Goal: Transaction & Acquisition: Purchase product/service

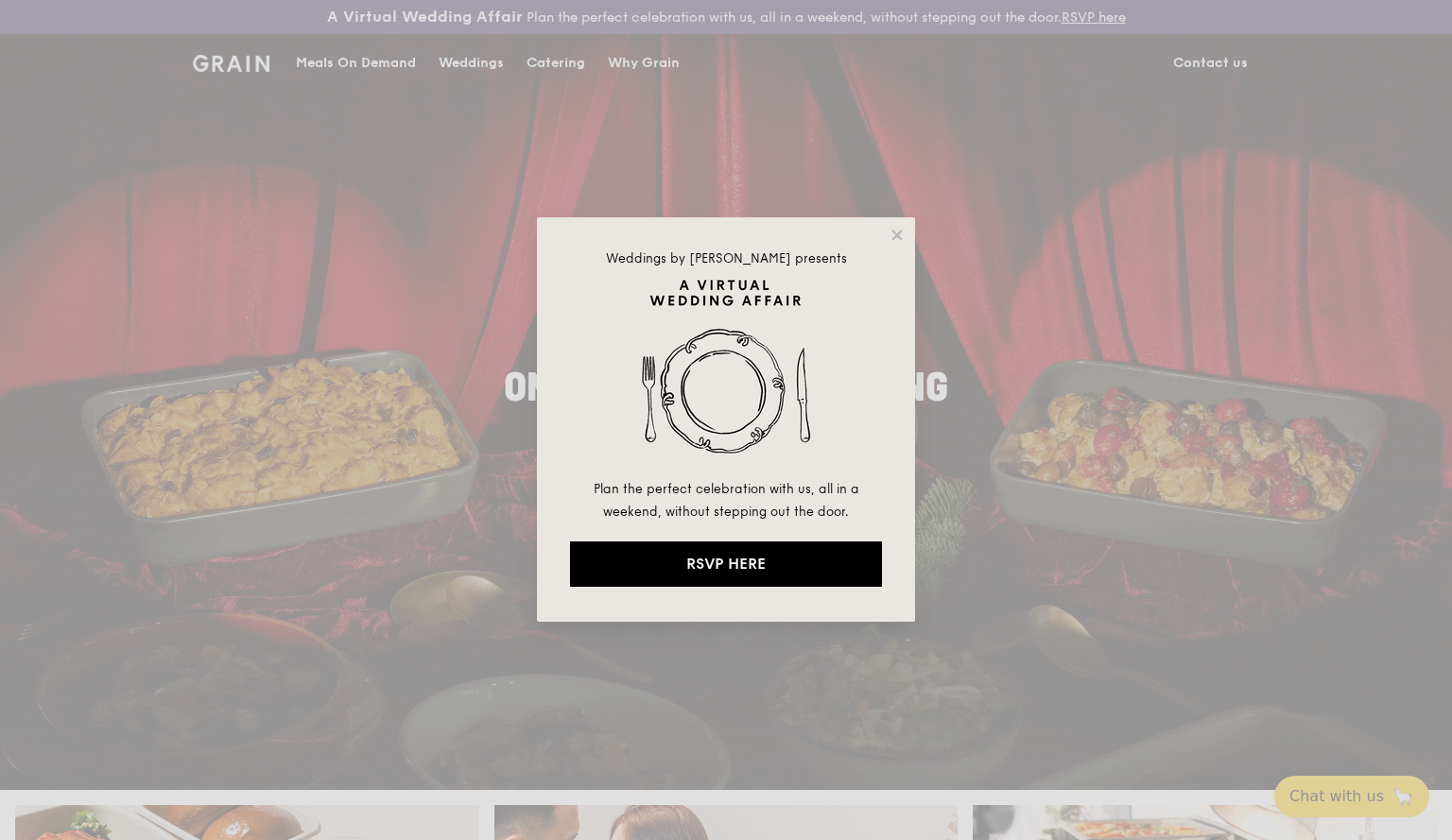
click at [392, 332] on div "Weddings by Grain presents Plan the perfect celebration with us, all in a weeke…" at bounding box center [726, 420] width 1452 height 840
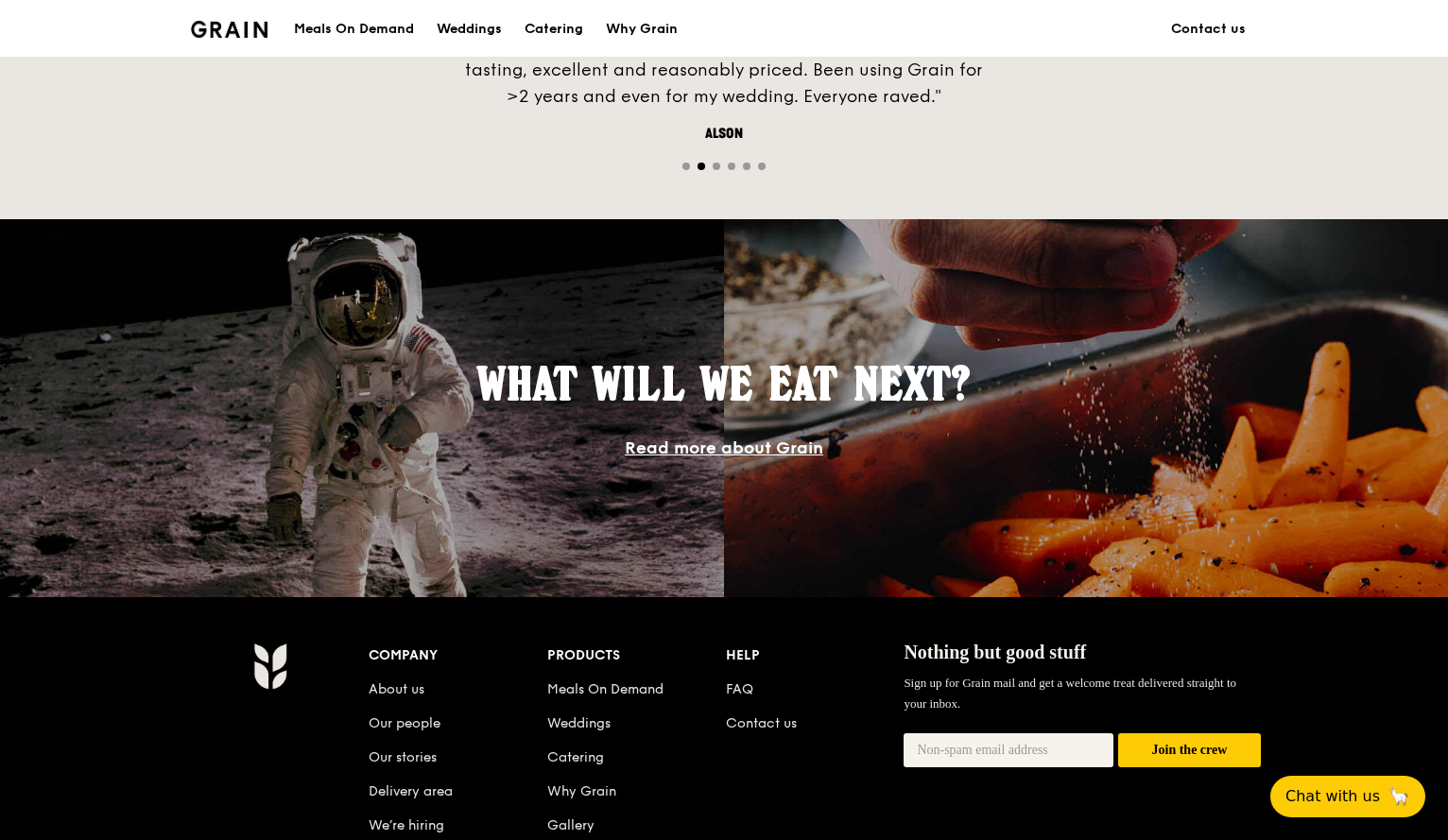
scroll to position [1402, 0]
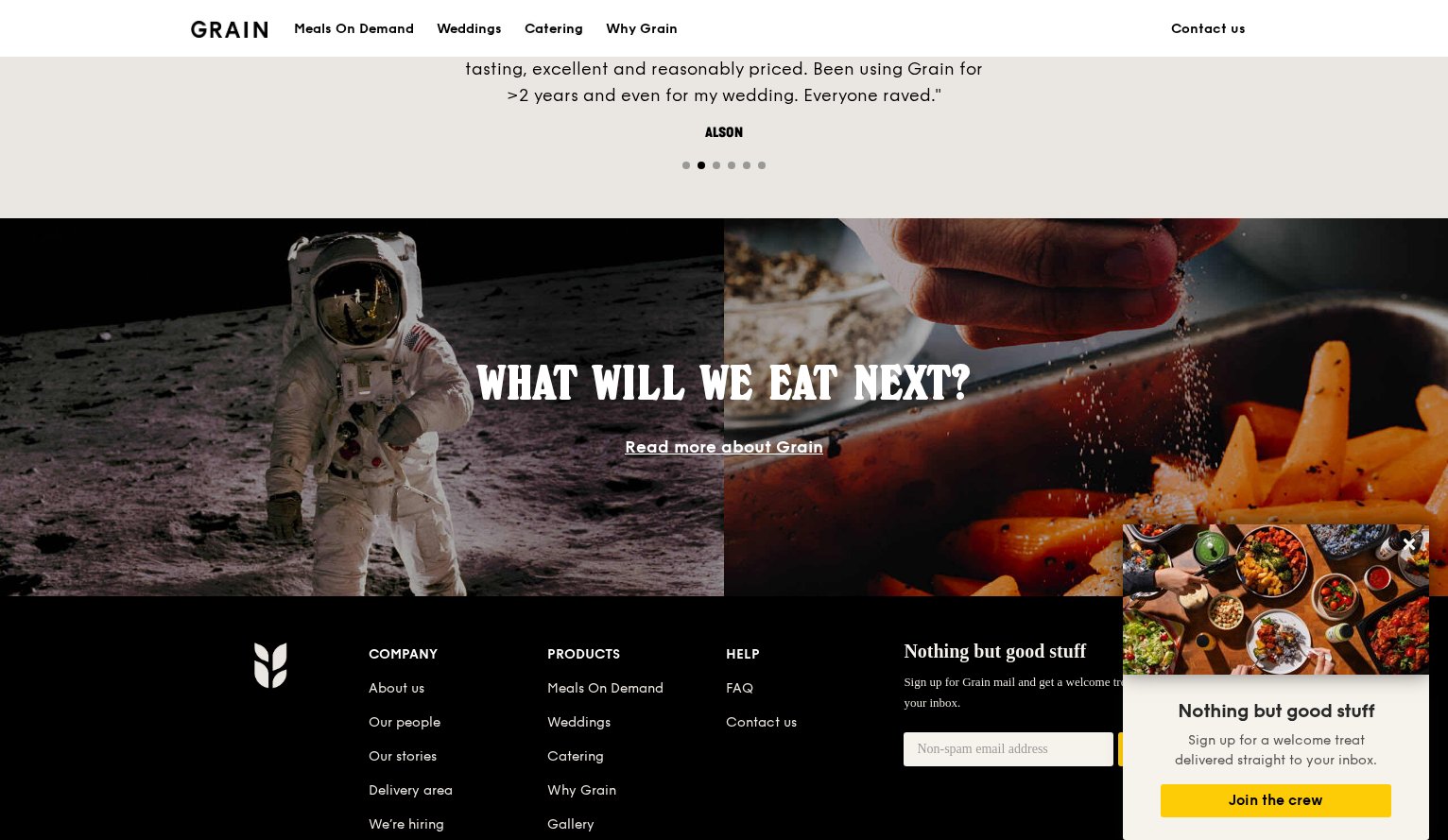
click at [554, 36] on div "Catering" at bounding box center [553, 29] width 59 height 57
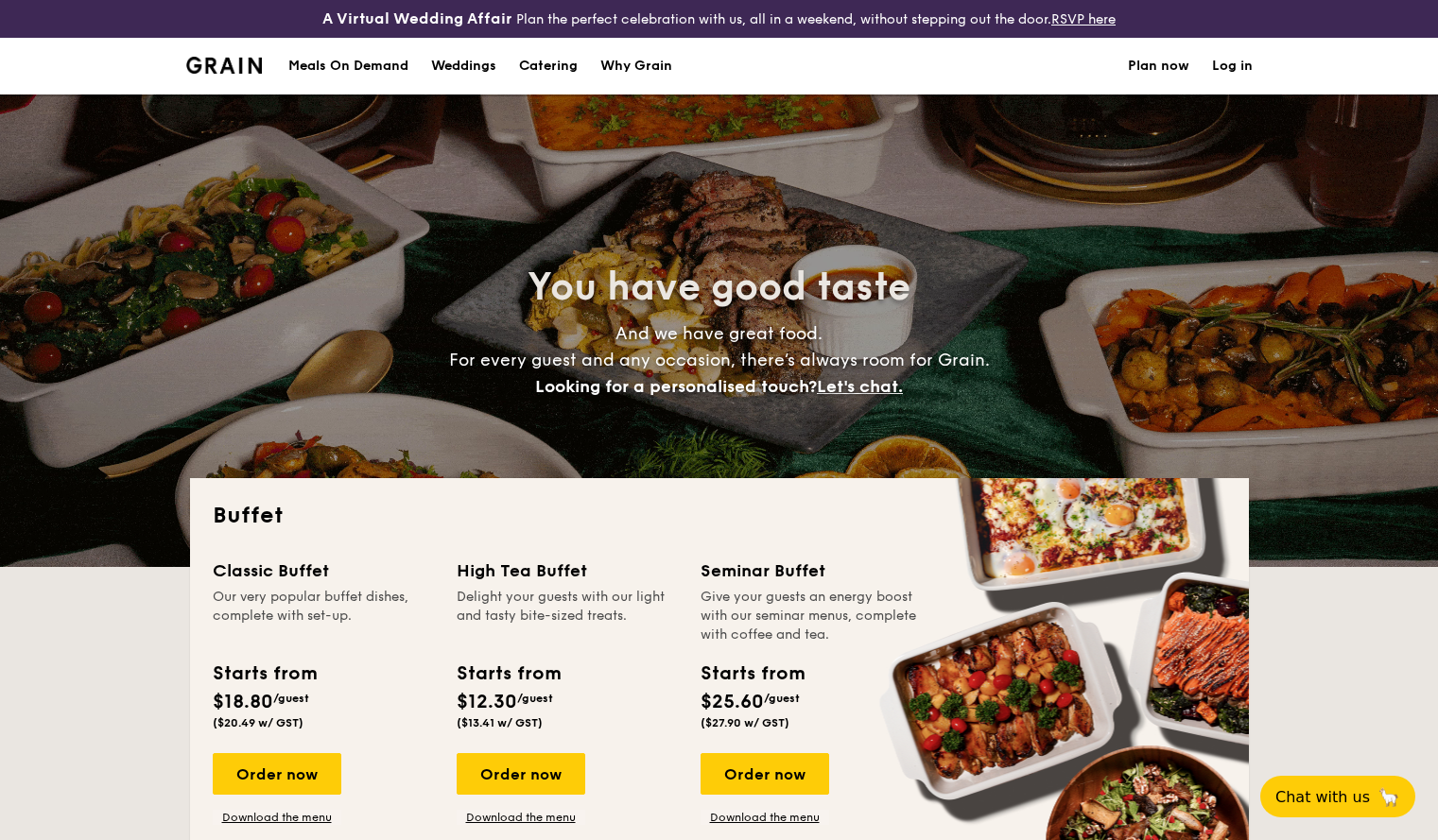
select select
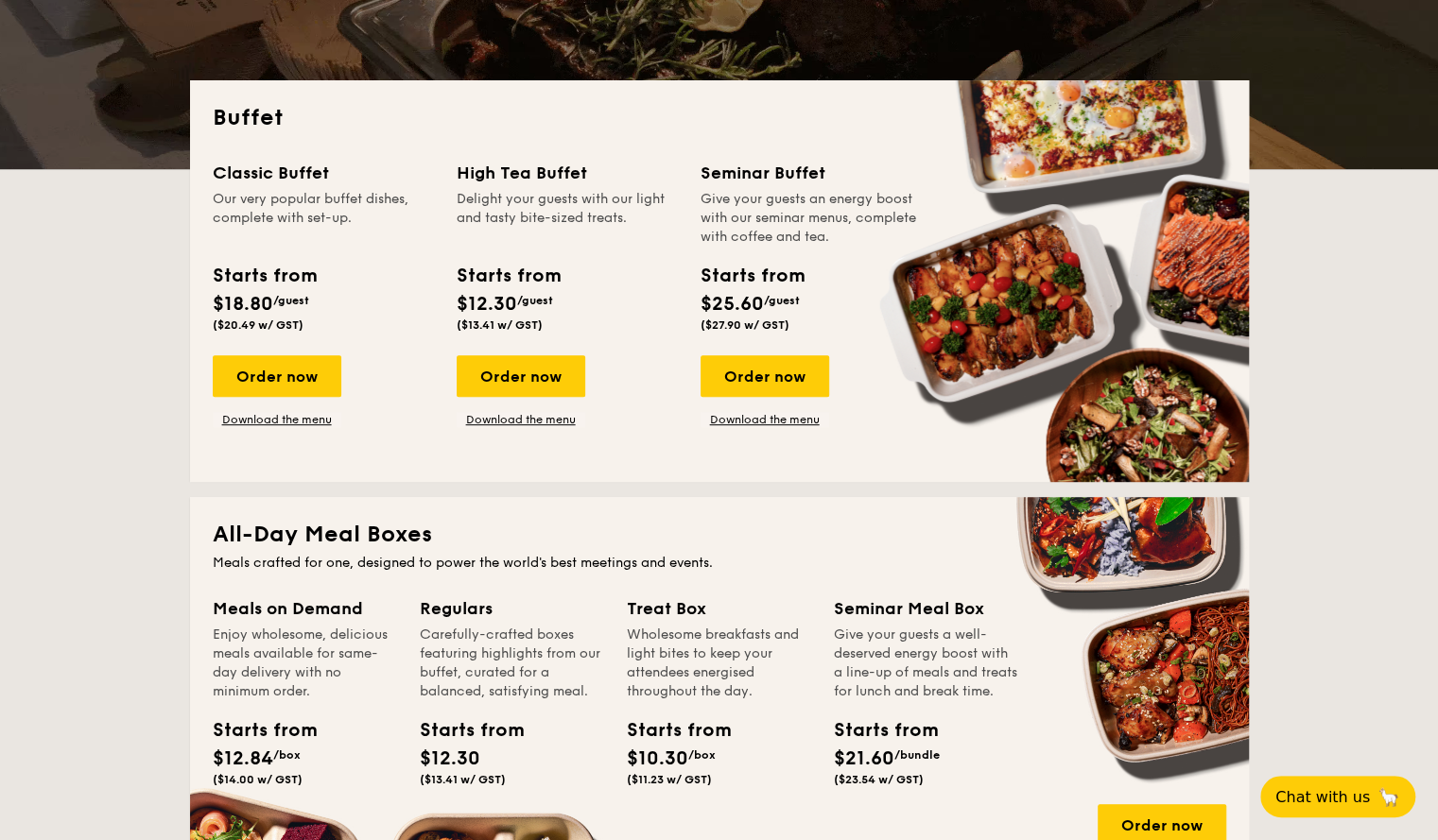
scroll to position [399, 0]
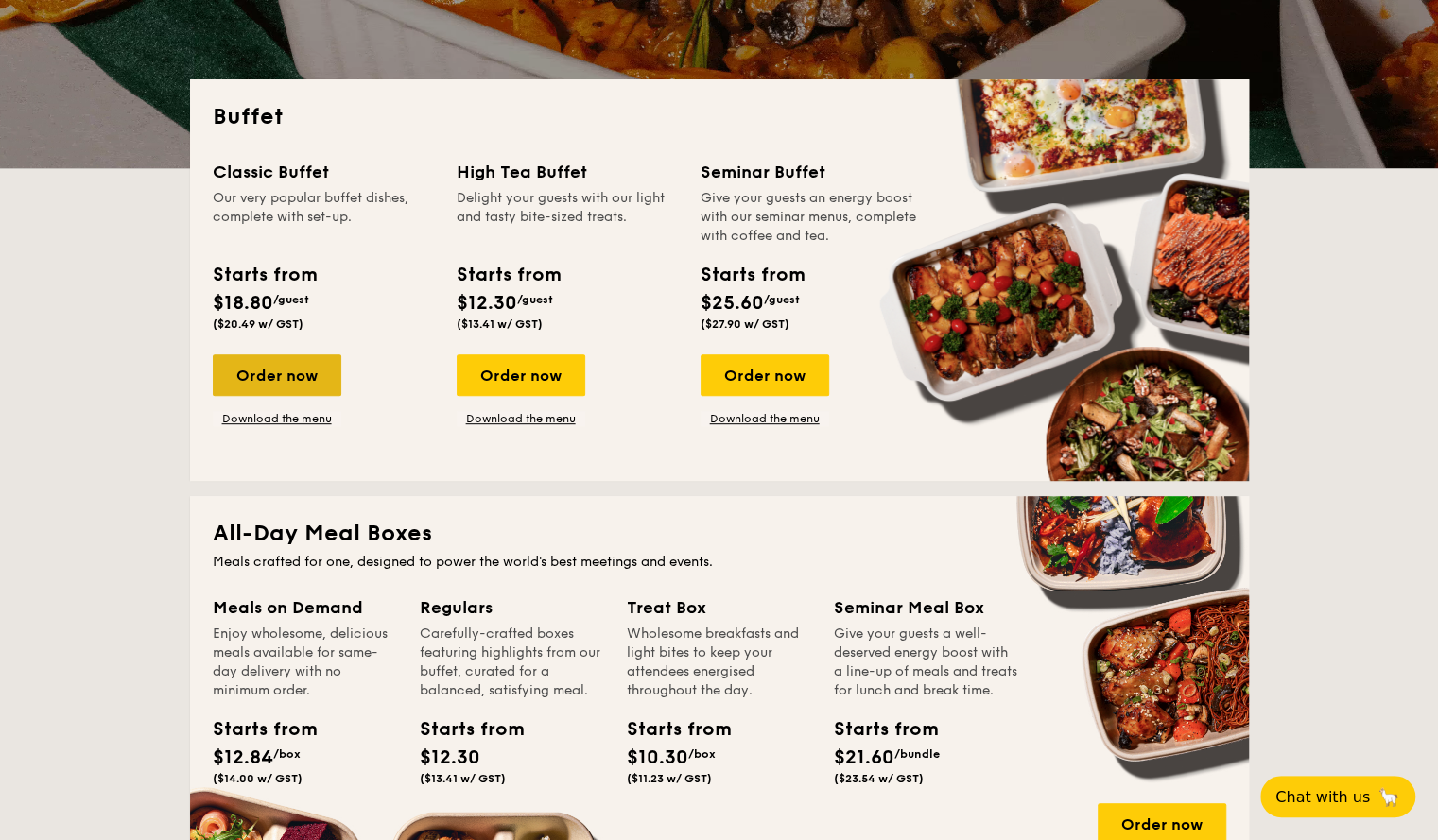
click at [314, 371] on div "Order now" at bounding box center [276, 376] width 129 height 42
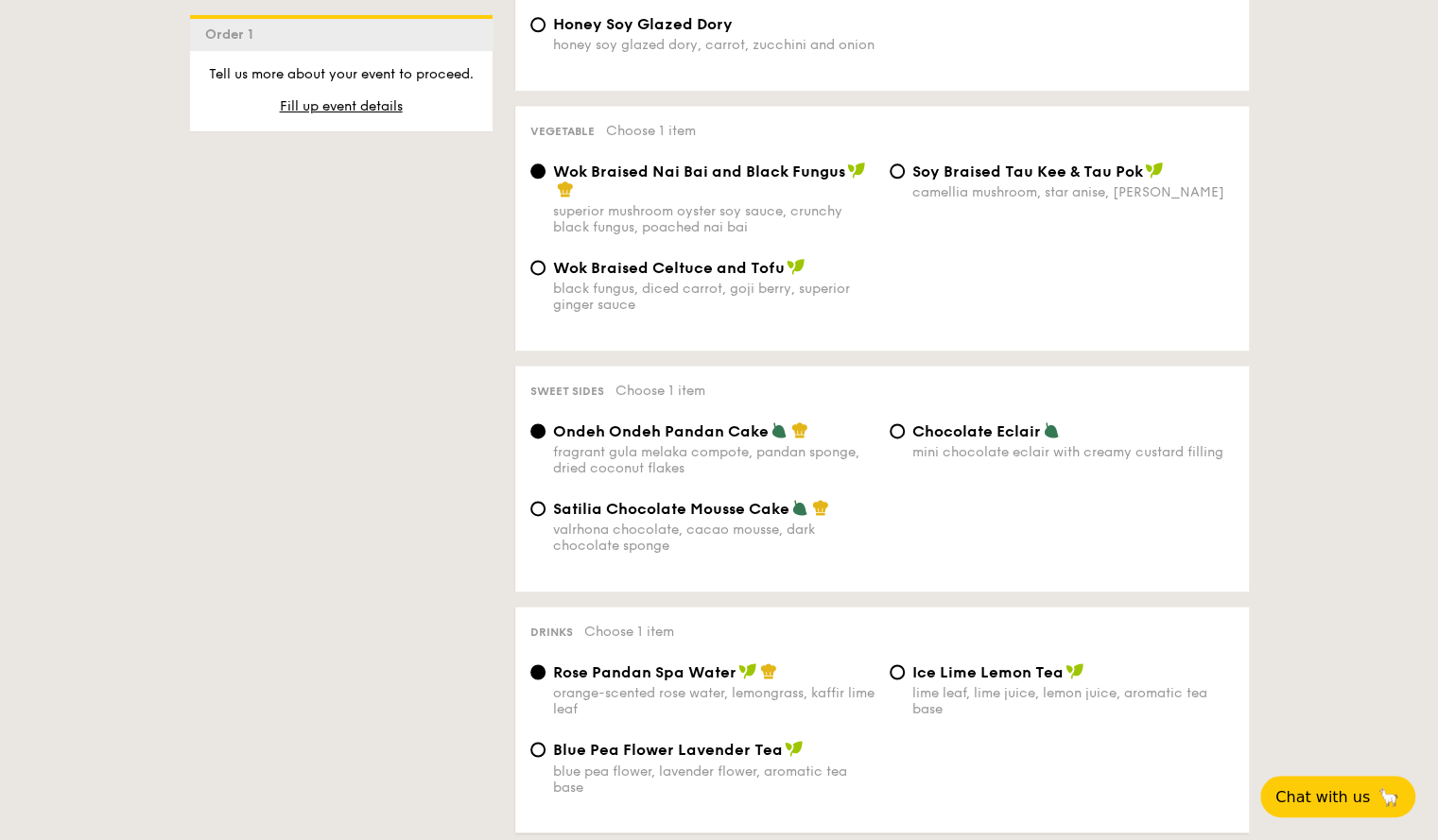
scroll to position [1389, 0]
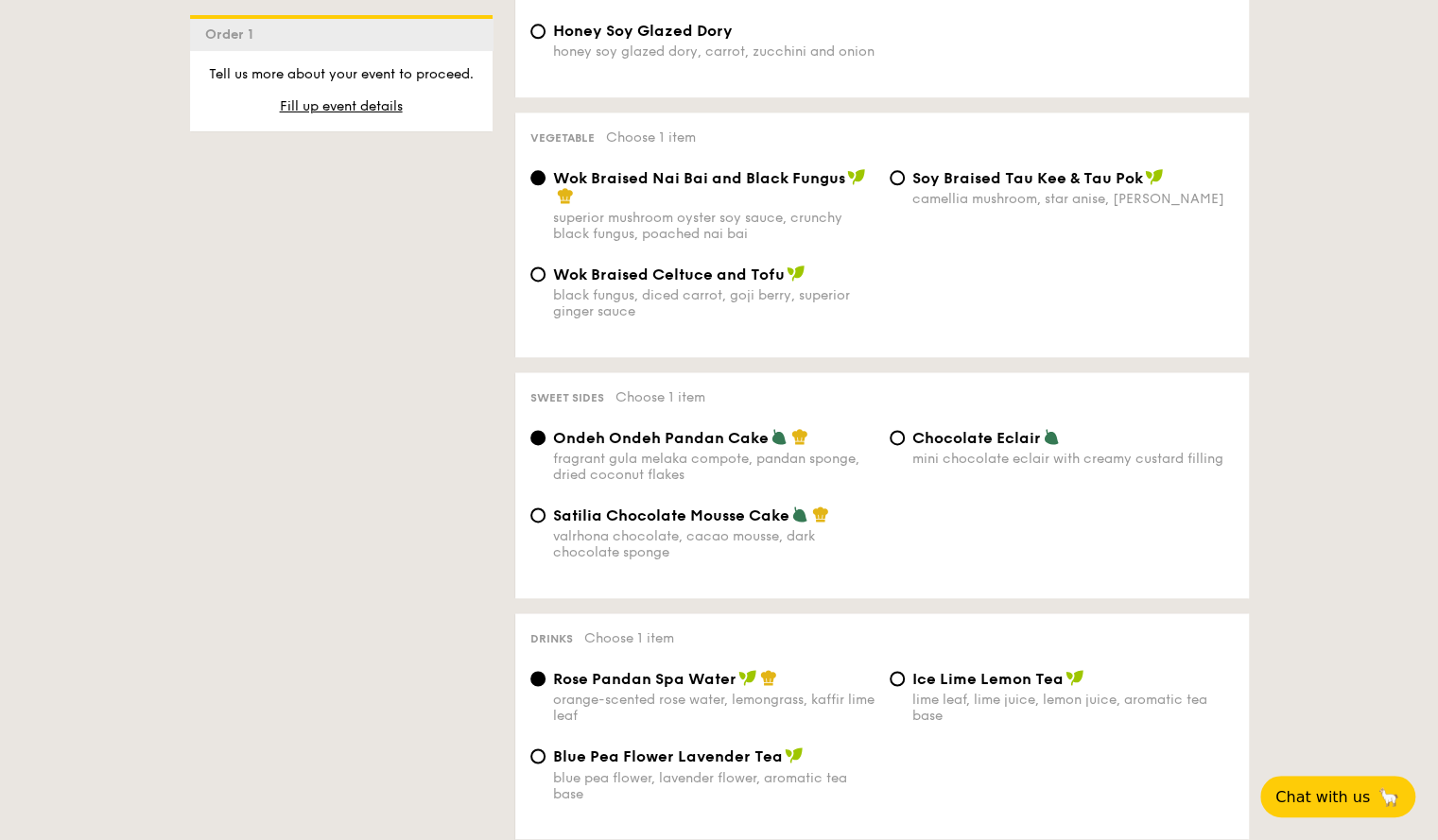
click at [890, 441] on div "Chocolate Eclair mini chocolate eclair with creamy custard filling" at bounding box center [1061, 447] width 359 height 39
click at [894, 441] on input "Chocolate Eclair mini chocolate eclair with creamy custard filling" at bounding box center [897, 437] width 15 height 15
radio input "true"
drag, startPoint x: 533, startPoint y: 456, endPoint x: 547, endPoint y: 456, distance: 14.0
click at [547, 456] on div "Ondeh Ondeh Pandan Cake fragrant [PERSON_NAME] melaka compote, pandan sponge, d…" at bounding box center [703, 455] width 359 height 55
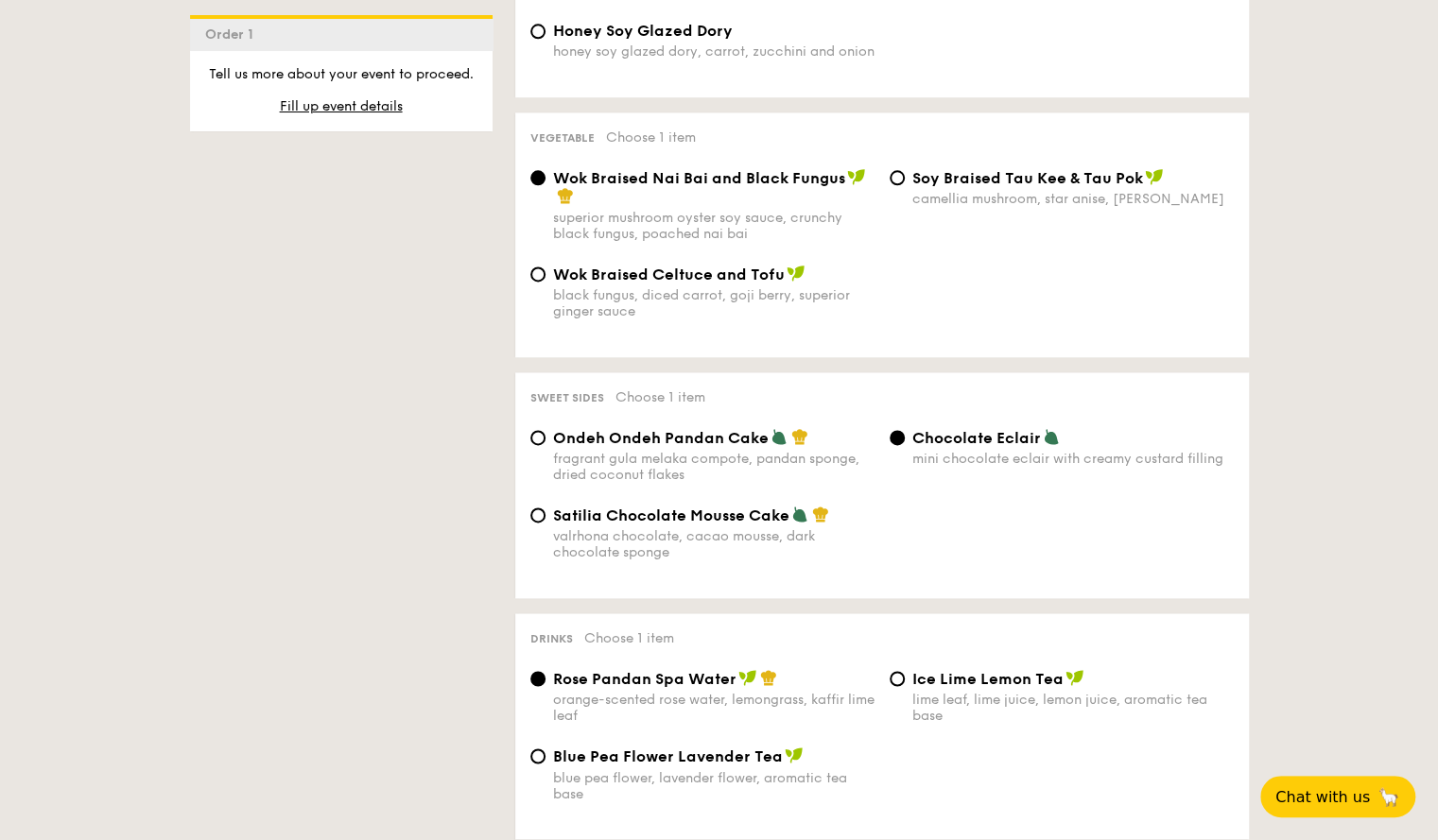
click at [542, 452] on div "Ondeh Ondeh Pandan Cake fragrant [PERSON_NAME] melaka compote, pandan sponge, d…" at bounding box center [703, 455] width 359 height 55
click at [541, 441] on input "Ondeh Ondeh Pandan Cake fragrant [PERSON_NAME] melaka compote, pandan sponge, d…" at bounding box center [537, 437] width 15 height 15
radio input "true"
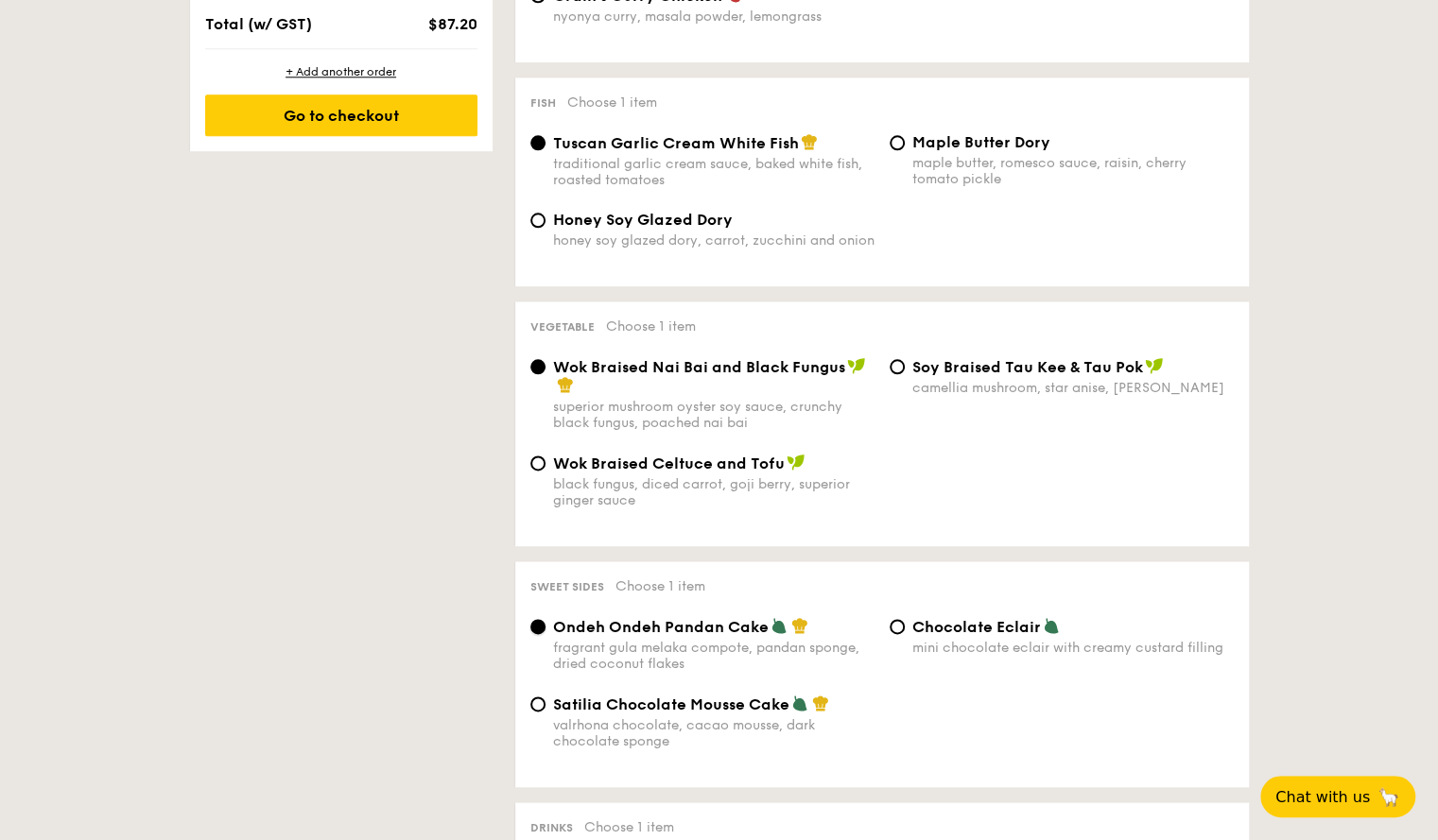
scroll to position [1106, 0]
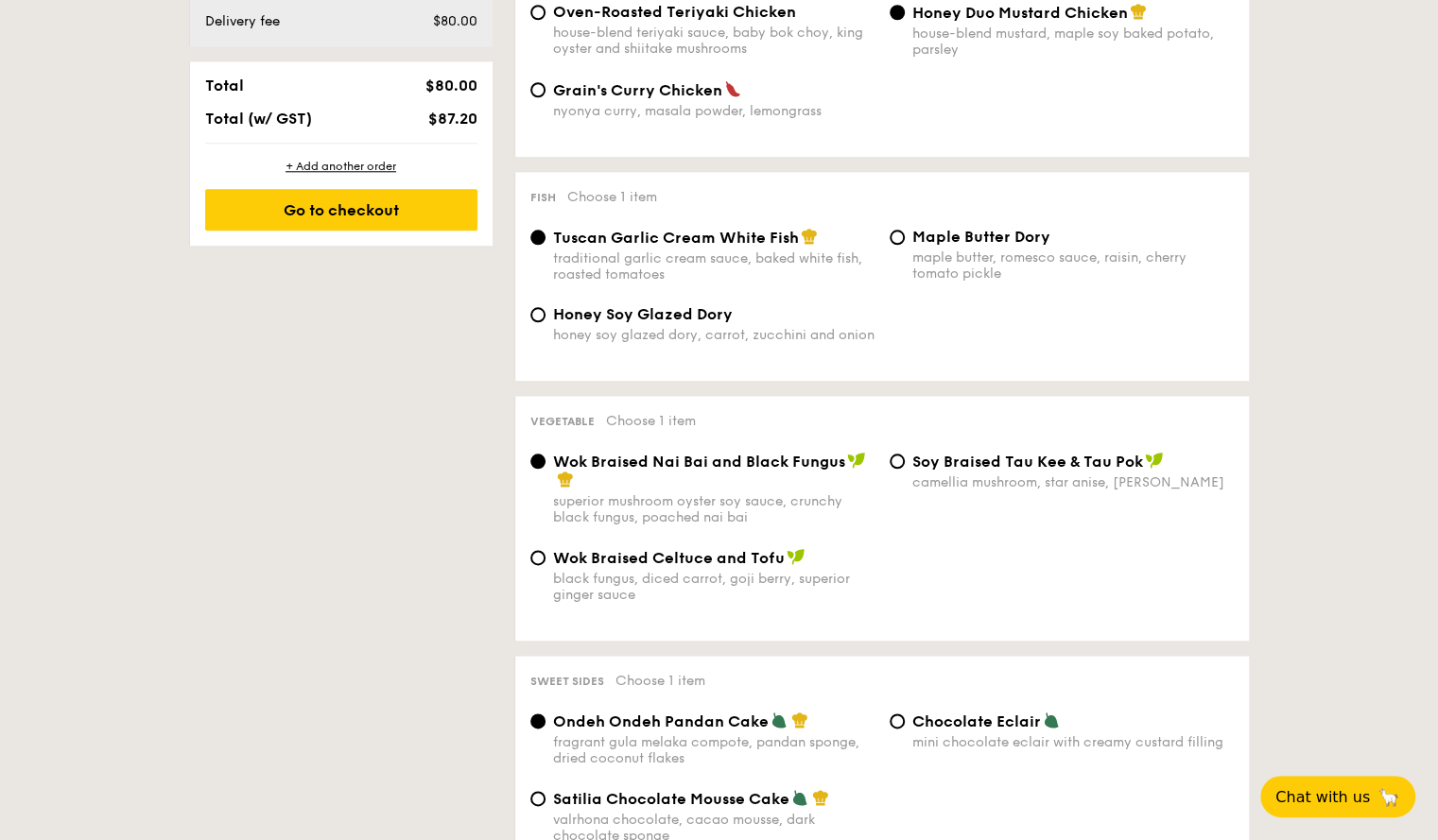
click at [605, 564] on span "Wok Braised Celtuce and Tofu" at bounding box center [669, 558] width 231 height 18
click at [545, 564] on input "Wok Braised Celtuce and Tofu black fungus, diced carrot, goji berry, superior g…" at bounding box center [537, 557] width 15 height 15
radio input "true"
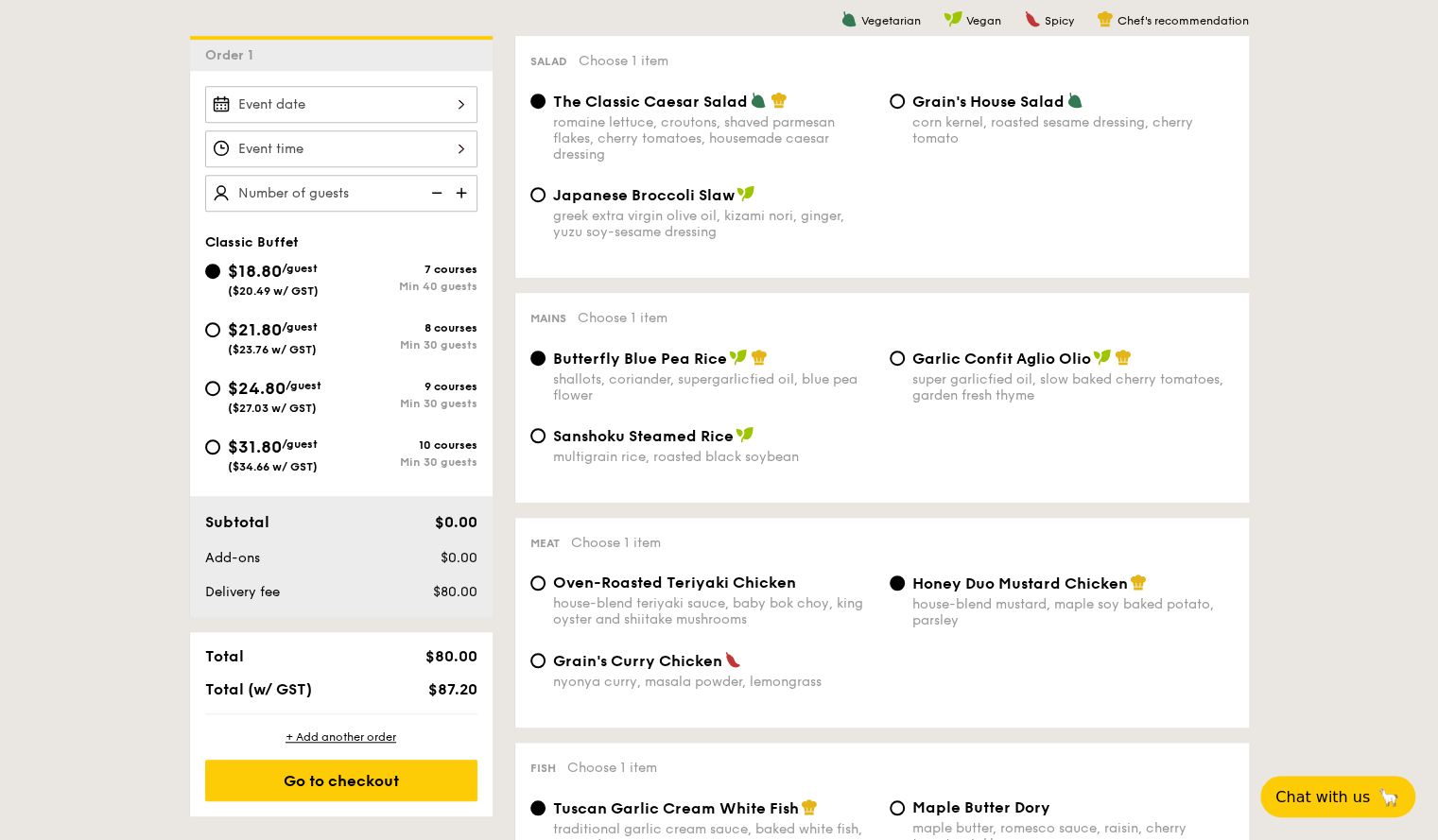
scroll to position [444, 0]
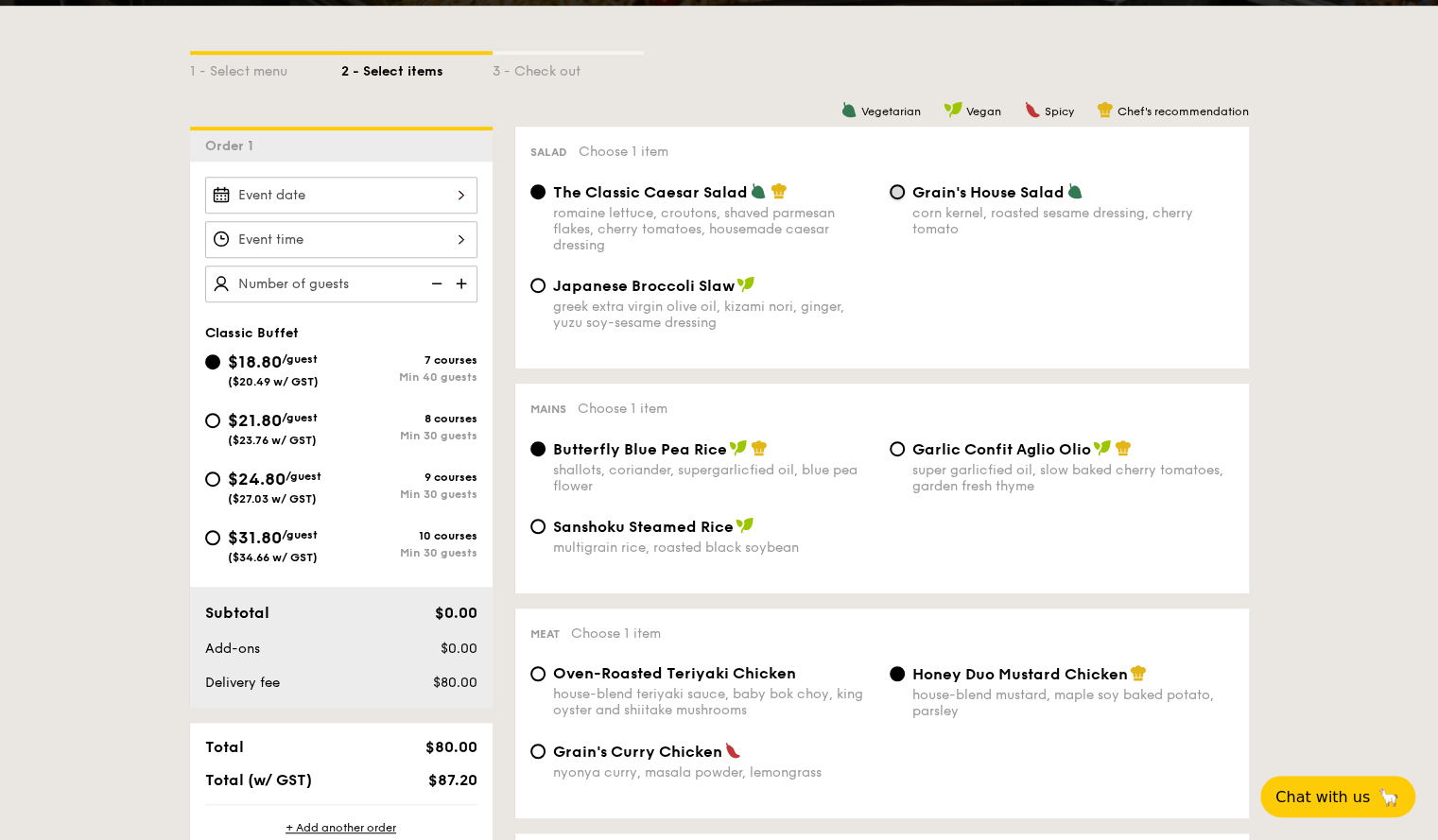
click at [902, 191] on input "Grain's House Salad corn kernel, roasted sesame dressing, cherry tomato" at bounding box center [897, 191] width 15 height 15
radio input "true"
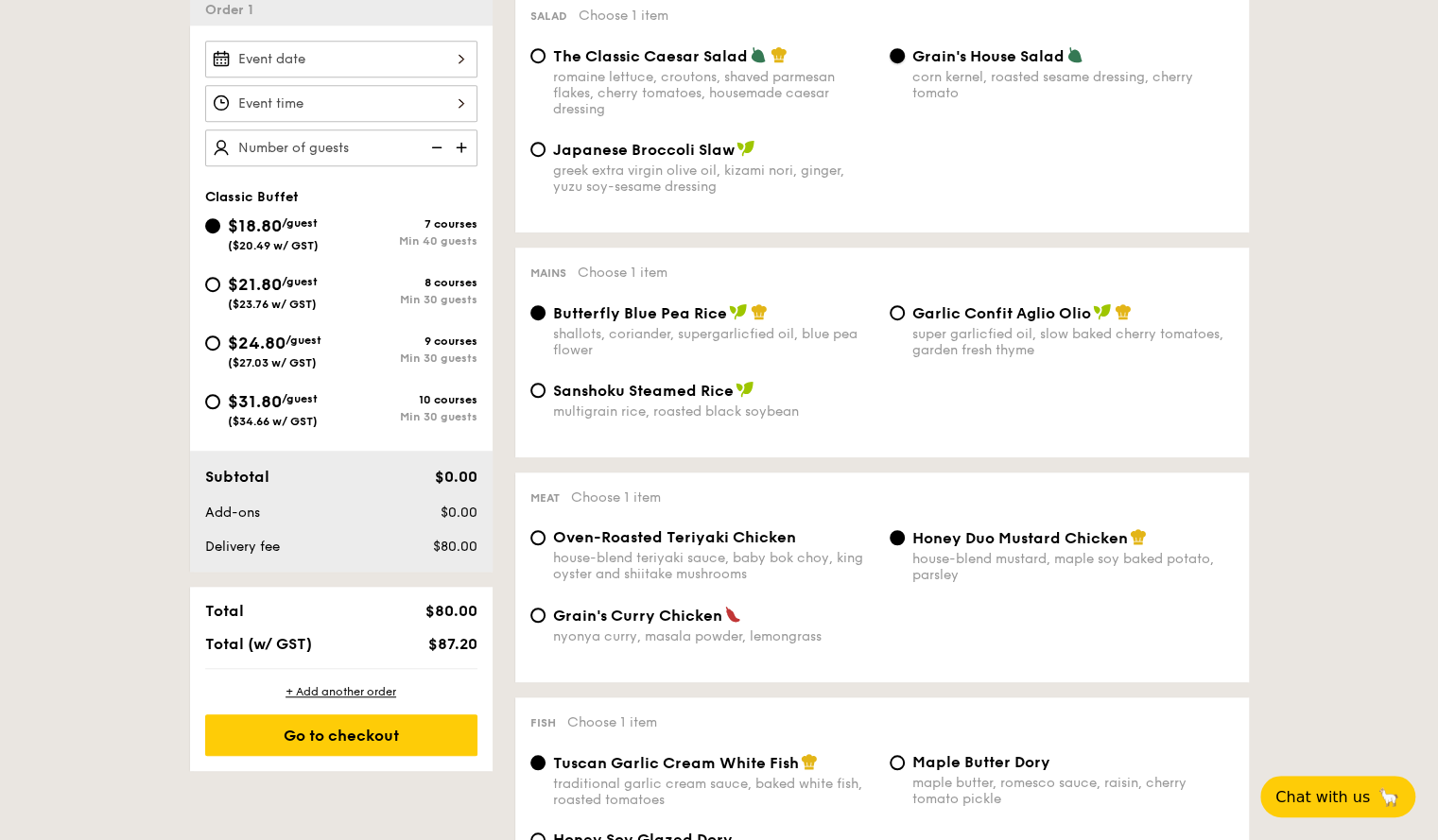
scroll to position [350, 0]
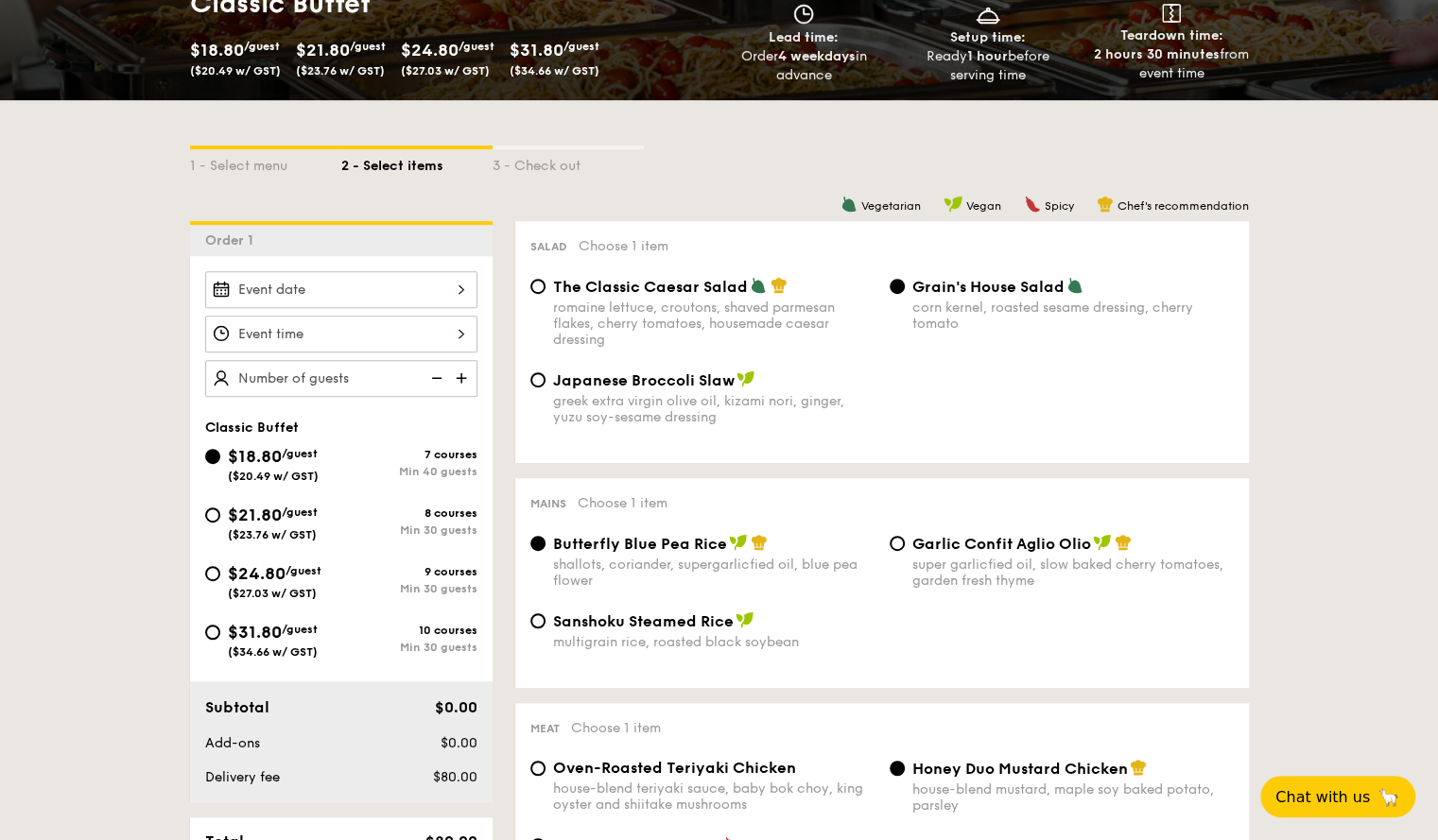
click at [461, 376] on img at bounding box center [463, 378] width 28 height 36
click at [442, 374] on img at bounding box center [434, 378] width 28 height 36
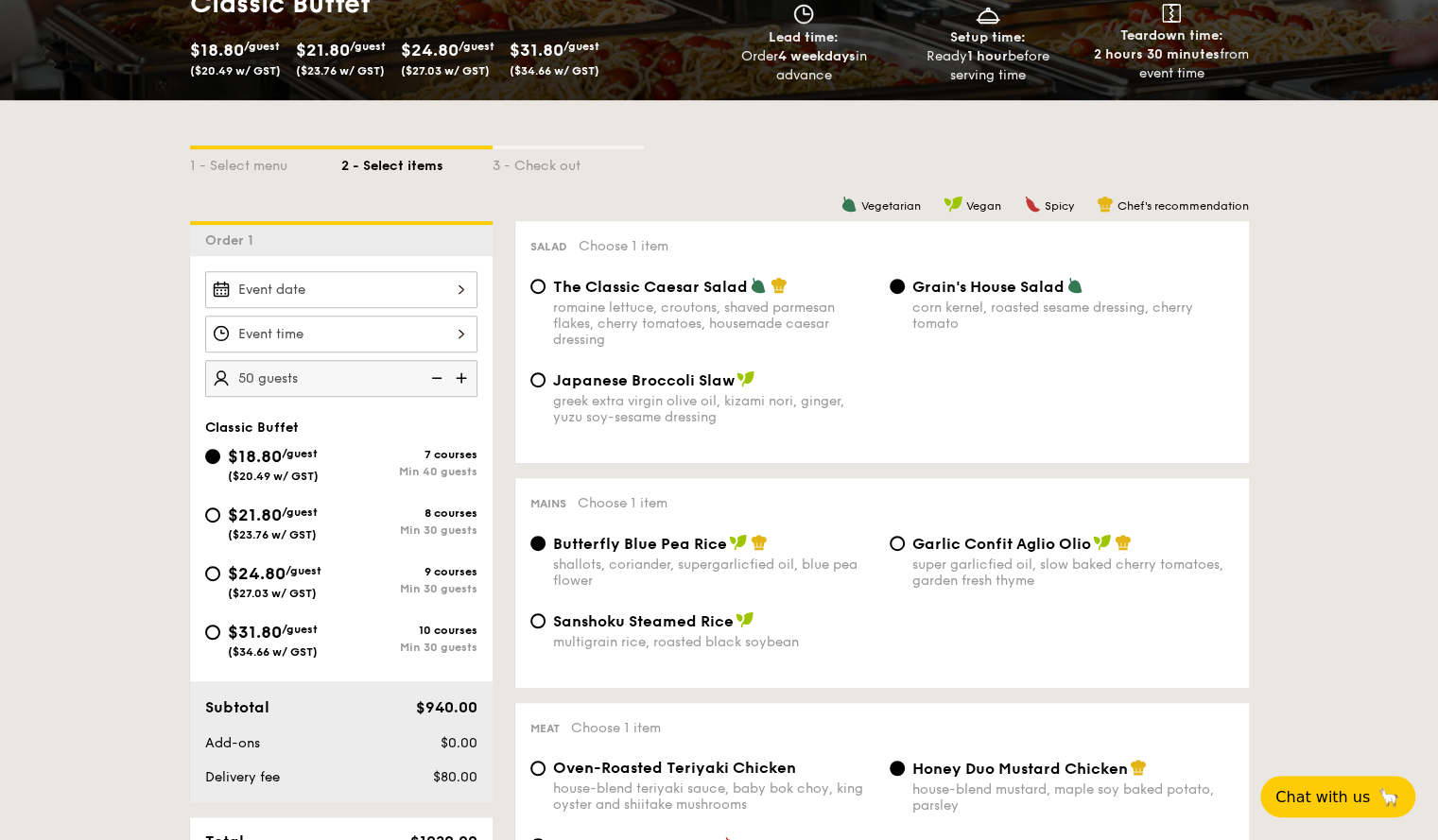
click at [442, 374] on img at bounding box center [434, 378] width 28 height 36
type input "40 guests"
click at [442, 374] on img at bounding box center [434, 378] width 28 height 36
click at [432, 378] on img at bounding box center [434, 378] width 28 height 36
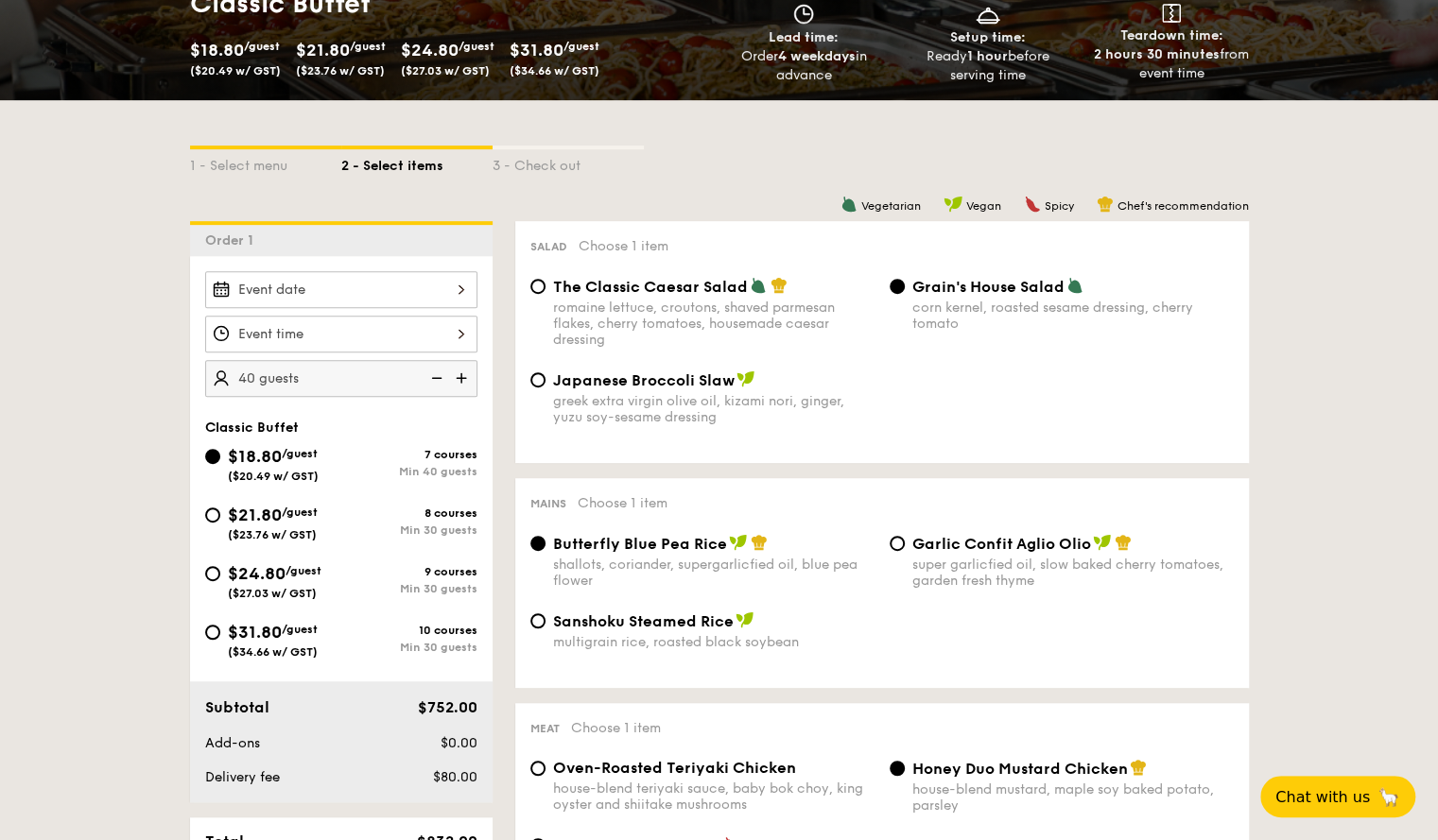
click at [435, 376] on img at bounding box center [434, 378] width 28 height 36
click at [436, 376] on img at bounding box center [434, 378] width 28 height 36
click at [213, 518] on input "$21.80 /guest ($23.76 w/ GST) 8 courses Min 30 guests" at bounding box center [212, 514] width 15 height 15
radio input "true"
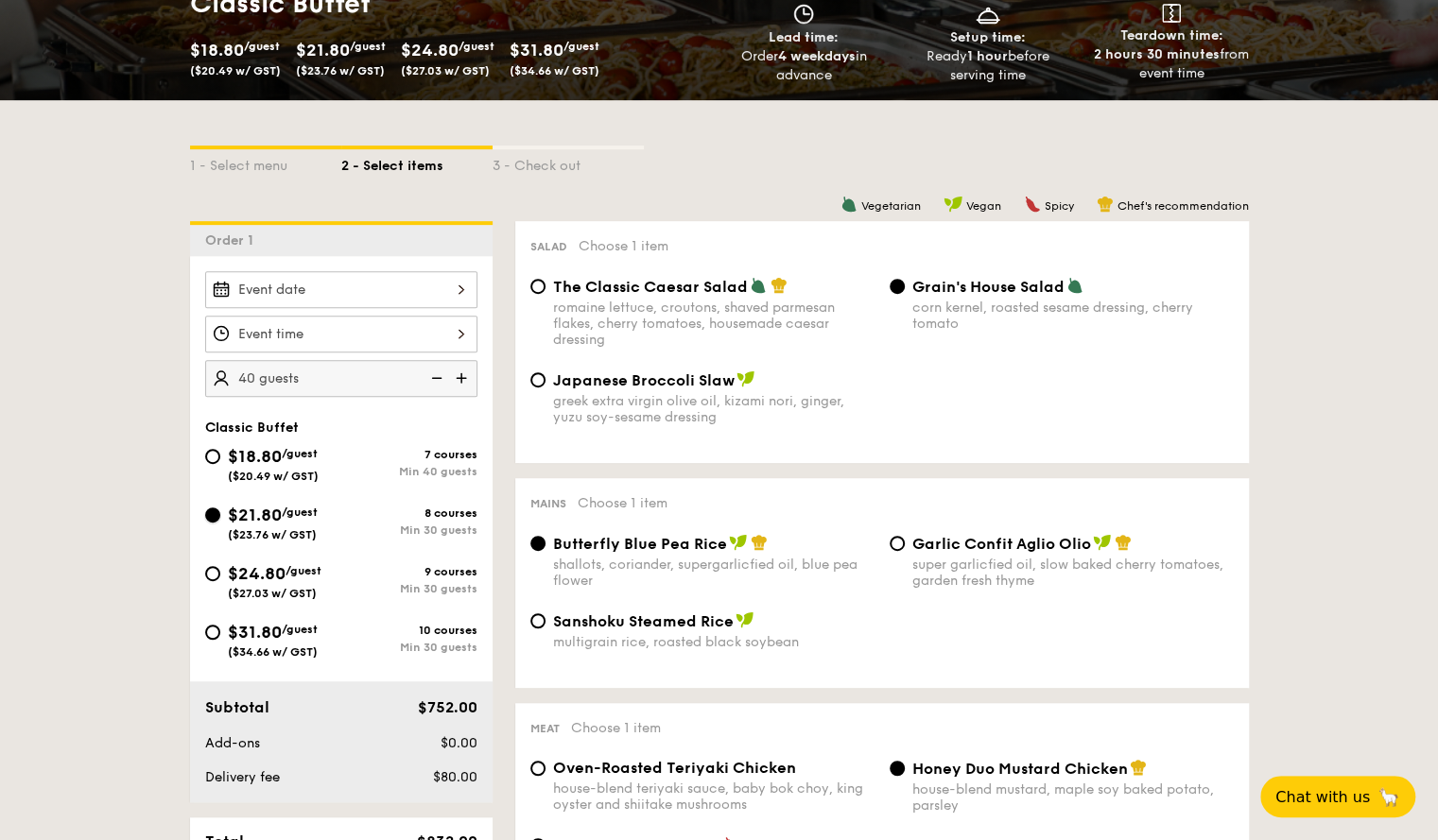
radio input "true"
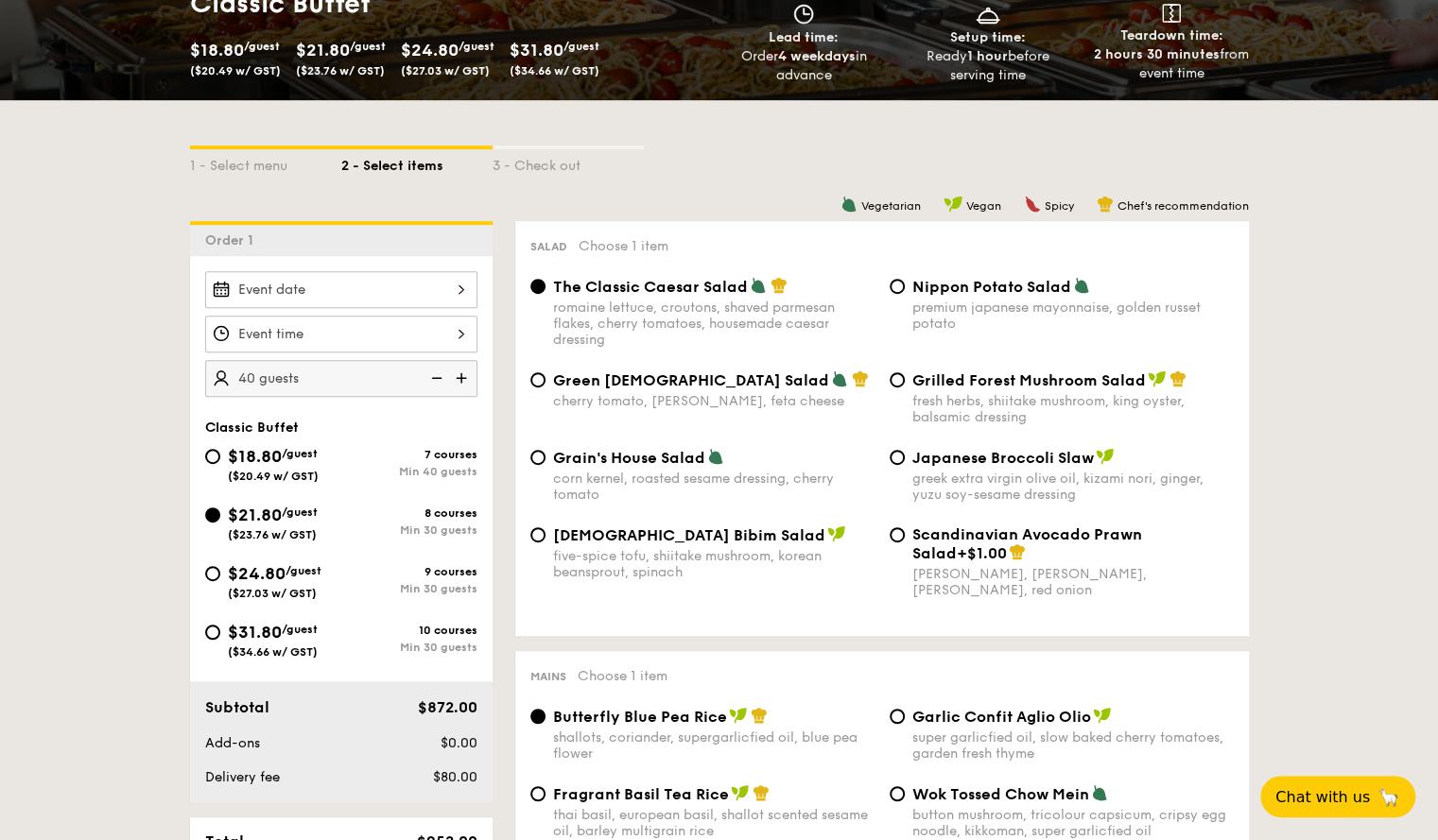
click at [434, 374] on img at bounding box center [434, 378] width 28 height 36
click at [435, 376] on img at bounding box center [434, 378] width 28 height 36
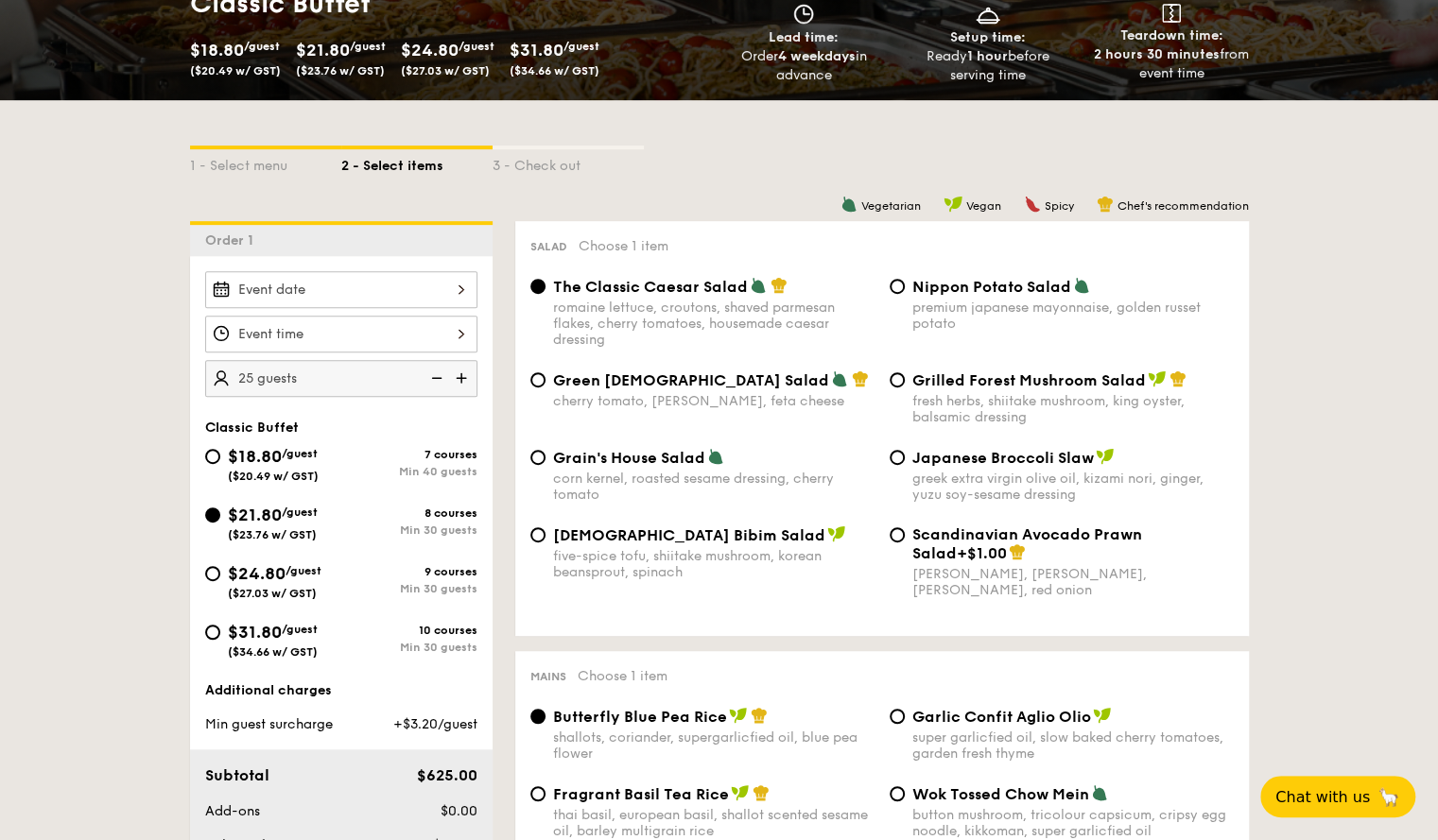
click at [435, 376] on img at bounding box center [434, 378] width 28 height 36
type input "20 guests"
click at [435, 376] on img at bounding box center [434, 378] width 28 height 36
click at [215, 455] on input "$18.80 /guest ($20.49 w/ GST) 7 courses Min 40 guests" at bounding box center [212, 456] width 15 height 15
radio input "true"
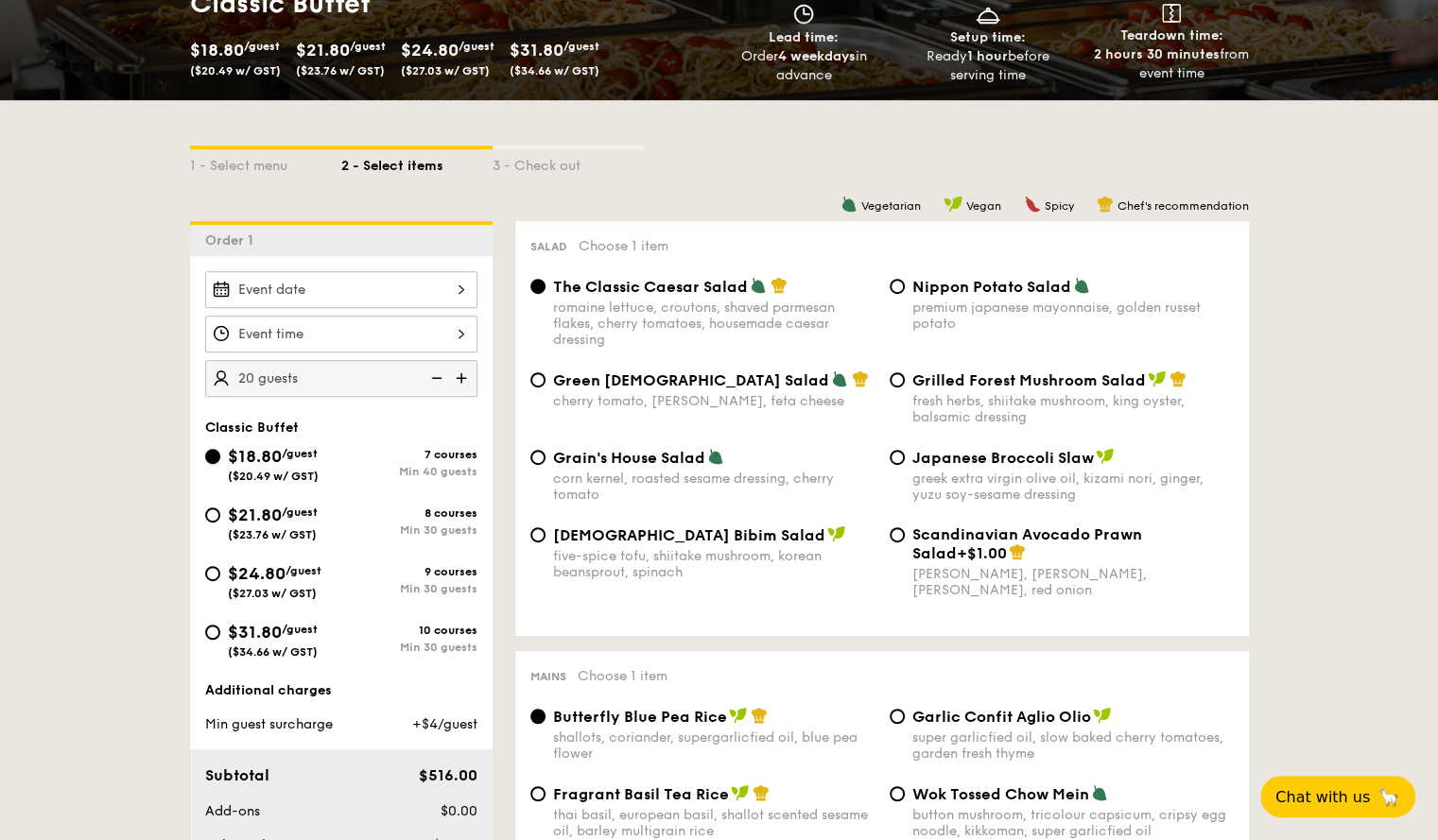
radio input "true"
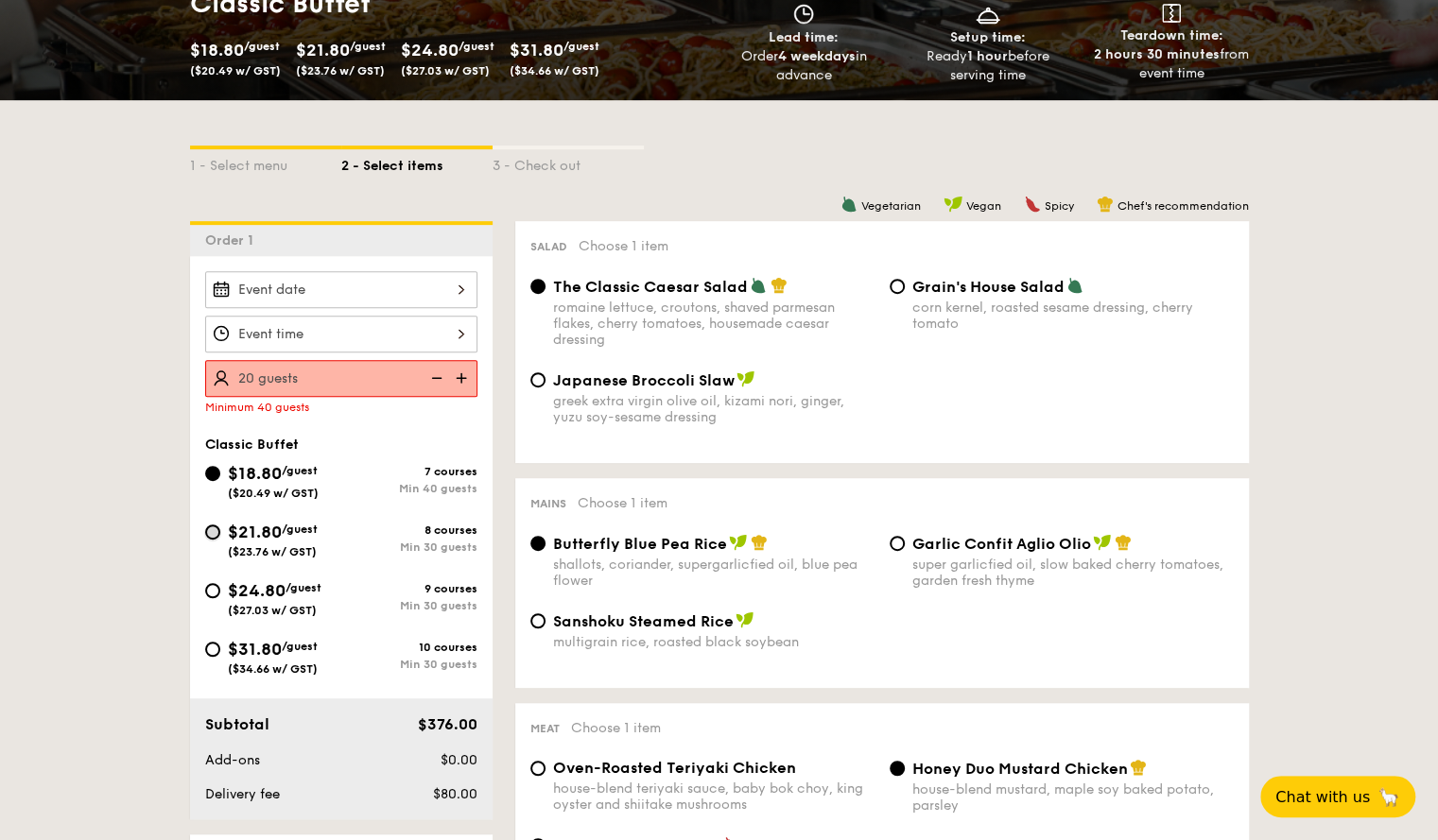
click at [214, 532] on input "$21.80 /guest ($23.76 w/ GST) 8 courses Min 30 guests" at bounding box center [212, 531] width 15 height 15
radio input "true"
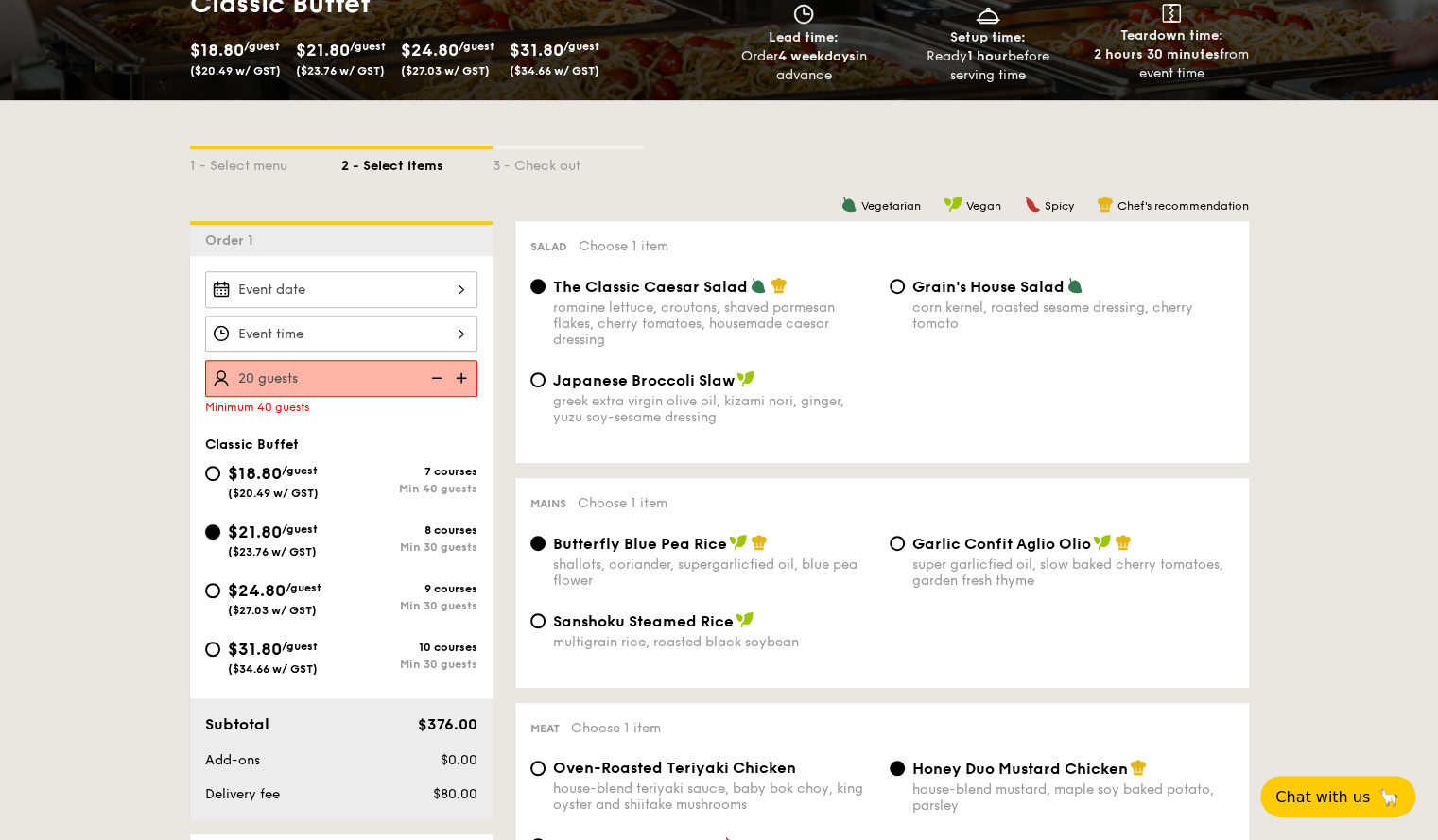
radio input "true"
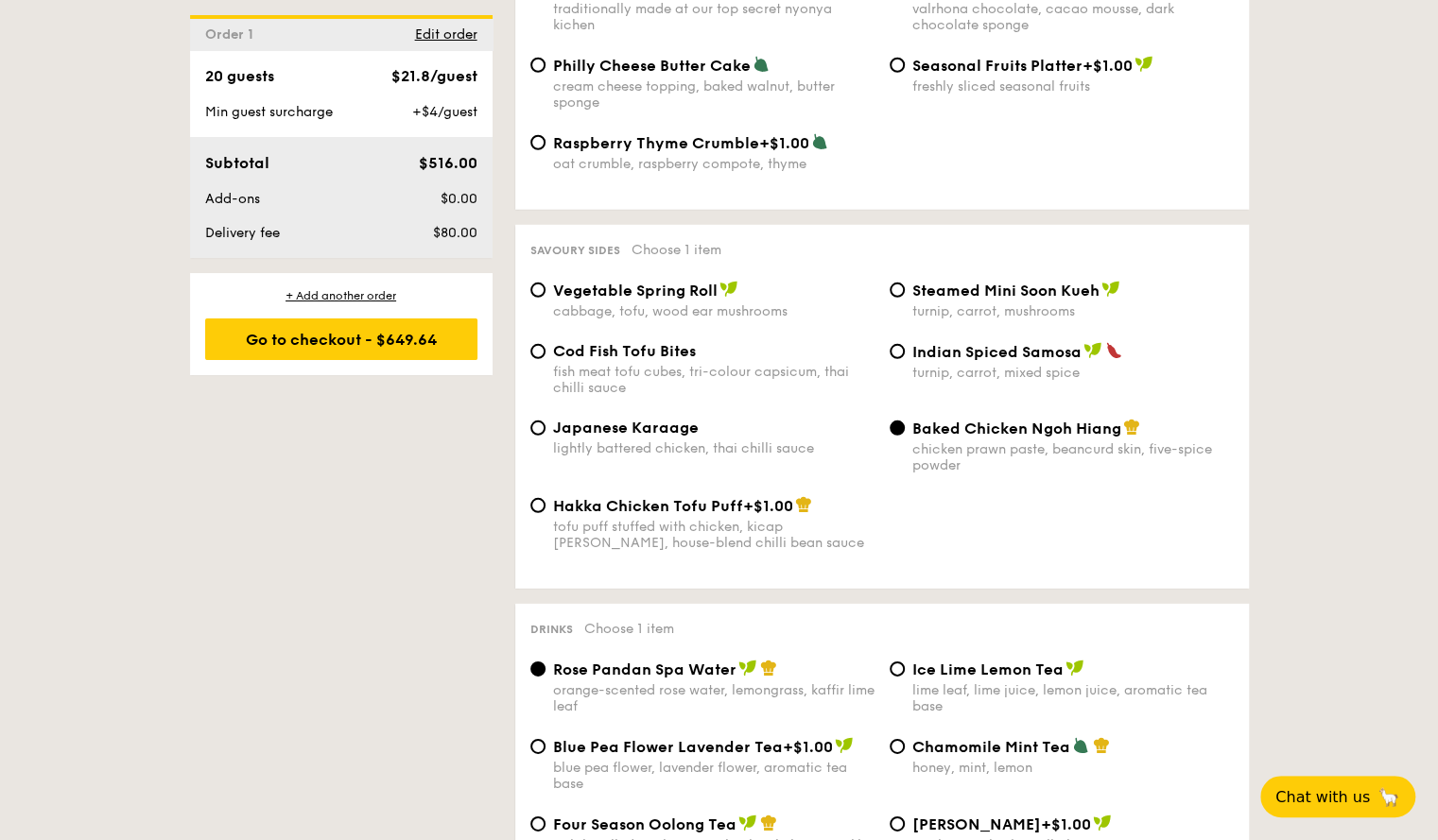
scroll to position [3279, 0]
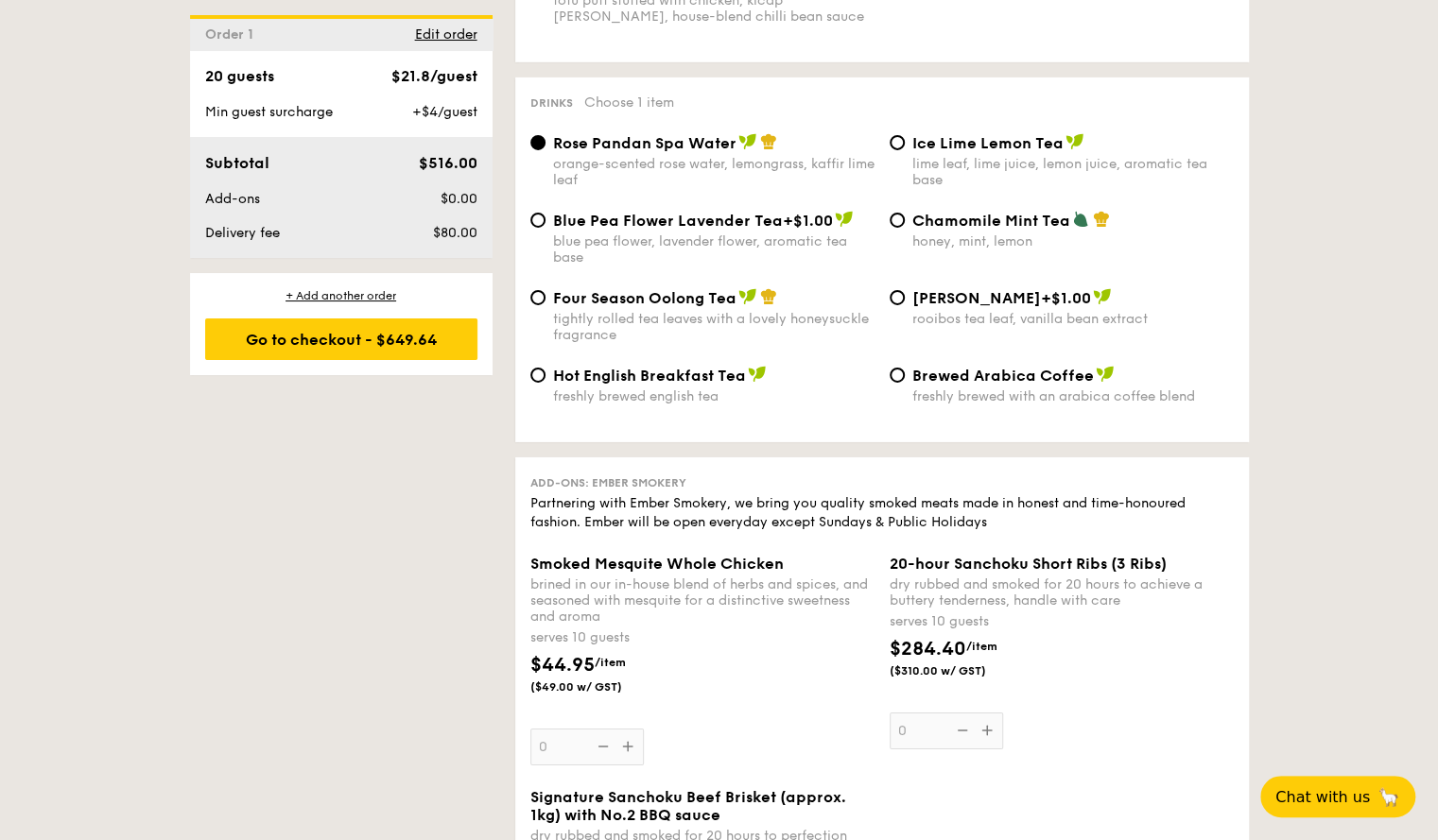
scroll to position [3658, 0]
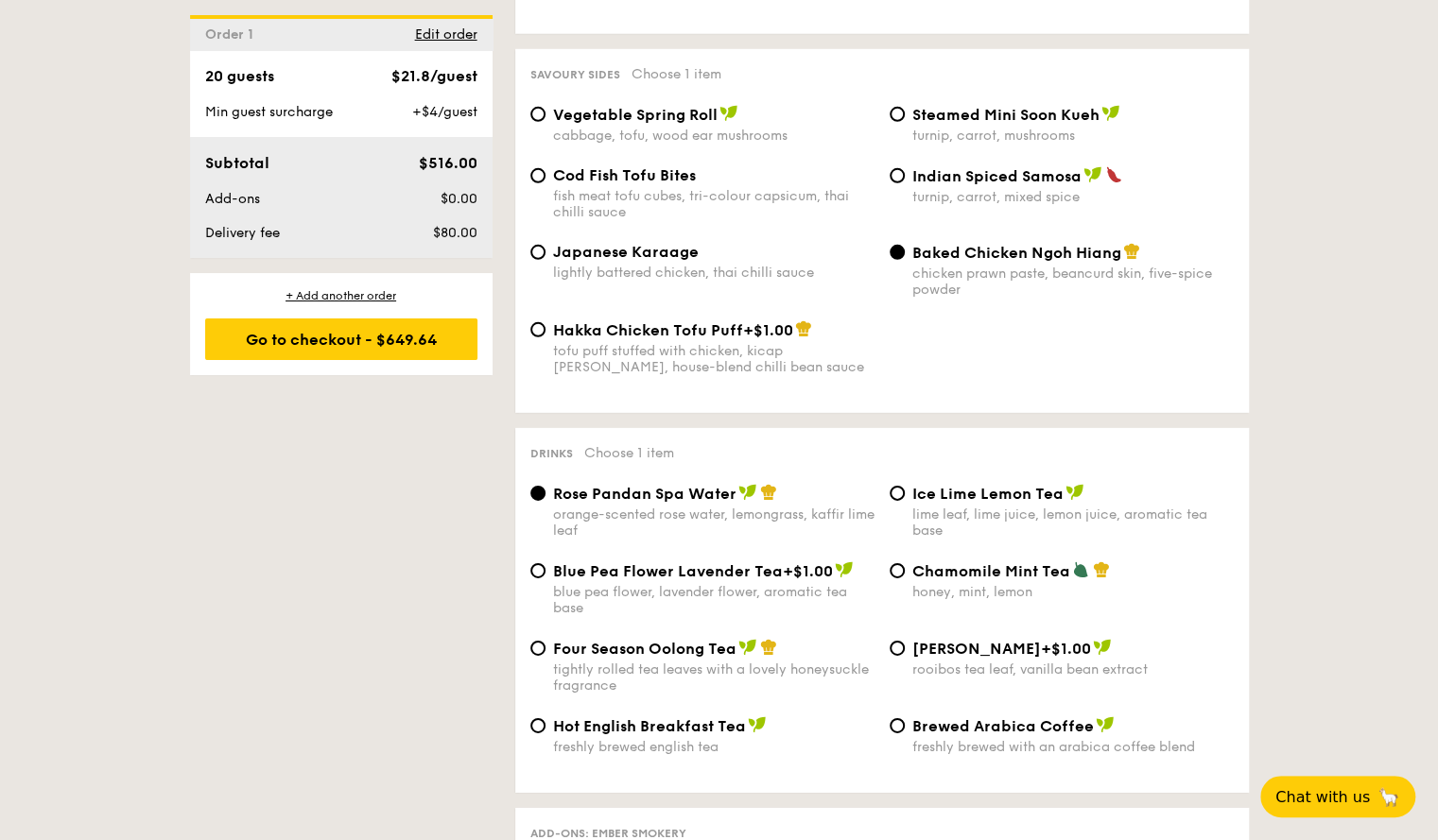
scroll to position [3279, 0]
